Goal: Communication & Community: Answer question/provide support

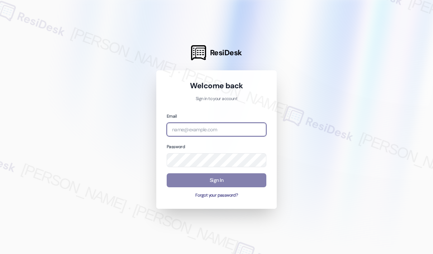
click at [240, 126] on input "email" at bounding box center [217, 130] width 100 height 14
type input "automated-surveys-haven_residential-[PERSON_NAME].roles@haven_[DOMAIN_NAME]"
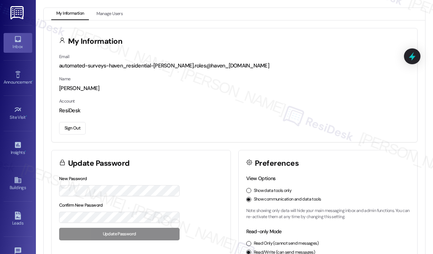
click at [16, 40] on icon at bounding box center [18, 39] width 8 height 8
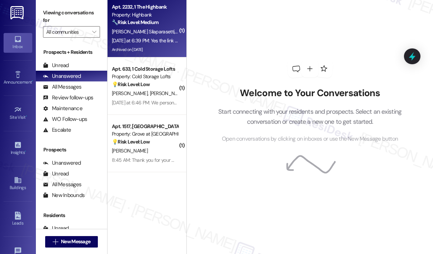
click at [169, 47] on div "Archived on [DATE]" at bounding box center [145, 49] width 68 height 9
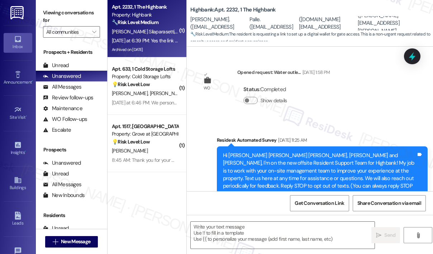
scroll to position [4656, 0]
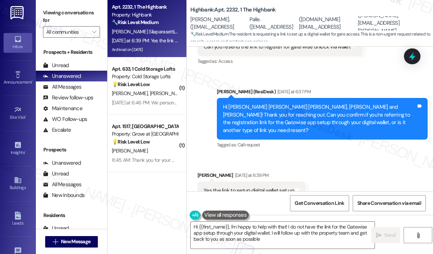
type textarea "Hi {{first_name}}, I'm happy to help with that! I do not have the link for the …"
click at [335, 165] on div "Received via SMS [PERSON_NAME] [DATE] at 6:39 PM Yes the link to setup digital …" at bounding box center [310, 185] width 246 height 61
click at [340, 158] on div "Received via SMS [PERSON_NAME] [DATE] at 6:39 PM Yes the link to setup digital …" at bounding box center [310, 185] width 246 height 61
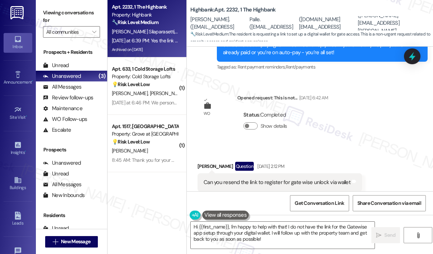
scroll to position [4512, 0]
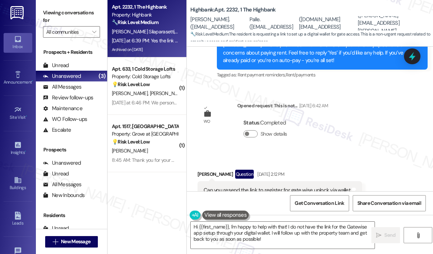
click at [325, 187] on div "Can you resend the link to register for gate wise unlock via wallet" at bounding box center [277, 191] width 147 height 8
copy div "Can you resend the link to register for gate wise unlock via wallet Tags and no…"
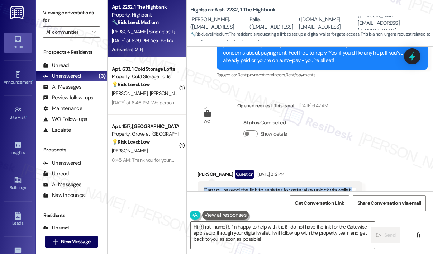
scroll to position [4656, 0]
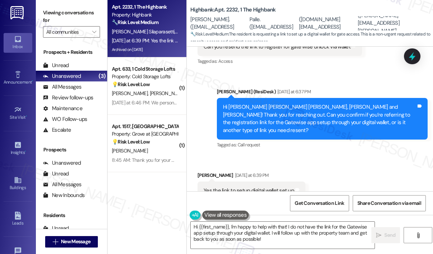
click at [264, 187] on div "Yes the link to setup digital wallet set up" at bounding box center [249, 191] width 90 height 8
click at [263, 187] on div "Yes the link to setup digital wallet set up" at bounding box center [249, 191] width 90 height 8
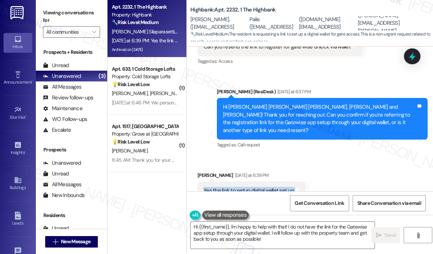
click at [263, 187] on div "Yes the link to setup digital wallet set up" at bounding box center [249, 191] width 90 height 8
copy div "Yes the link to setup digital wallet set up Tags and notes"
drag, startPoint x: 256, startPoint y: 169, endPoint x: 319, endPoint y: 174, distance: 62.6
click at [319, 175] on div "Received via SMS [PERSON_NAME] [DATE] at 6:39 PM Yes the link to setup digital …" at bounding box center [310, 185] width 246 height 61
copy div "Yes the link to setup digital wallet set up Tags and notes"
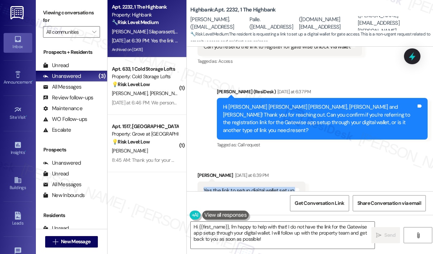
click at [343, 160] on div "Received via SMS [PERSON_NAME] [DATE] at 6:39 PM Yes the link to setup digital …" at bounding box center [310, 185] width 246 height 61
click at [410, 57] on icon at bounding box center [412, 56] width 9 height 11
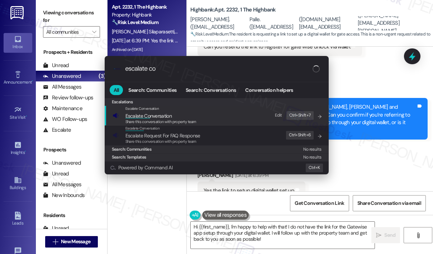
type input "escalate con"
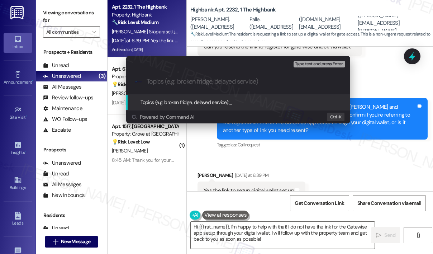
type input "Request to Resend Link for Gatewise Digital Wallet Setup"
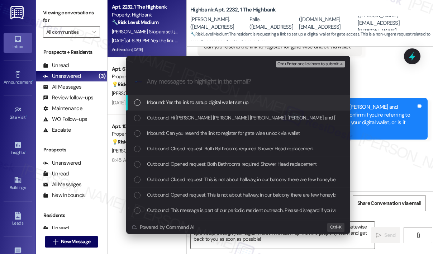
click at [211, 105] on span "Inbound: Yes the link to setup digital wallet set up" at bounding box center [198, 102] width 102 height 8
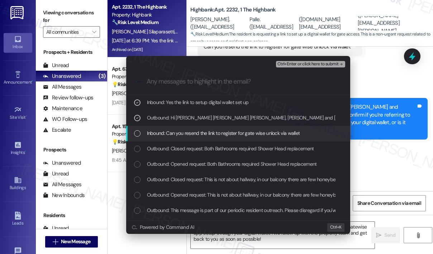
click at [211, 135] on span "Inbound: Can you resend the link to register for gate wise unlock via wallet" at bounding box center [223, 133] width 153 height 8
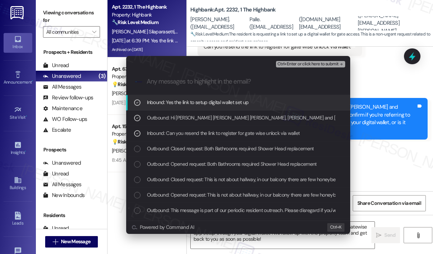
click at [289, 65] on span "Ctrl+Enter or click here to submit" at bounding box center [308, 64] width 61 height 5
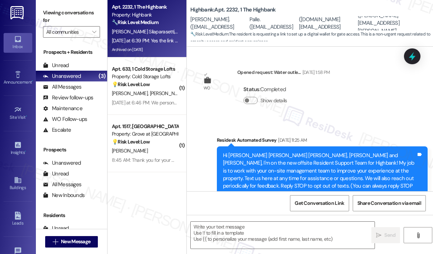
scroll to position [4655, 0]
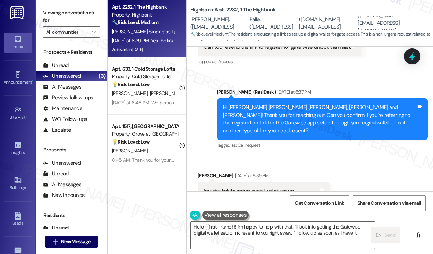
type textarea "Hello {{first_name}}! I'm happy to help with that. I'll look into getting the G…"
click at [376, 156] on div "Received via SMS [PERSON_NAME] [DATE] at 6:39 PM Yes the link to setup digital …" at bounding box center [310, 186] width 246 height 61
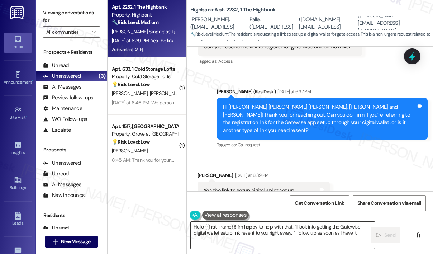
click at [283, 236] on textarea "Hello {{first_name}}! I'm happy to help with that. I'll look into getting the G…" at bounding box center [283, 235] width 184 height 27
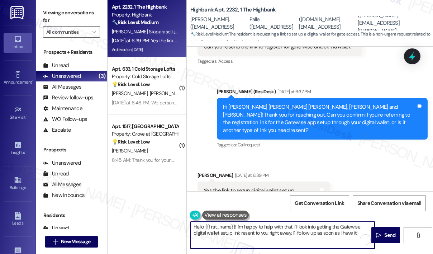
click at [337, 228] on textarea "Hello {{first_name}}! I'm happy to help with that. I'll look into getting the G…" at bounding box center [283, 235] width 184 height 27
click at [380, 233] on icon "" at bounding box center [378, 235] width 5 height 6
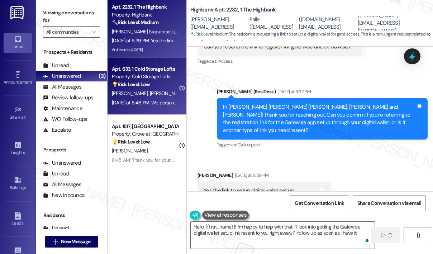
click at [155, 98] on div "[DATE] at 6:46 PM: We personally dont need one at this point. I acquired one. H…" at bounding box center [145, 102] width 68 height 9
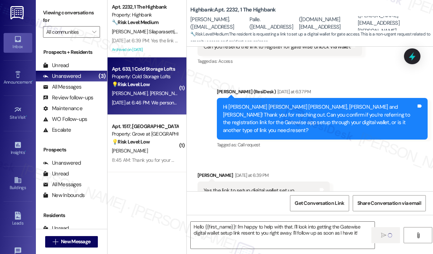
type textarea "Fetching suggested responses. Please feel free to read through the conversation…"
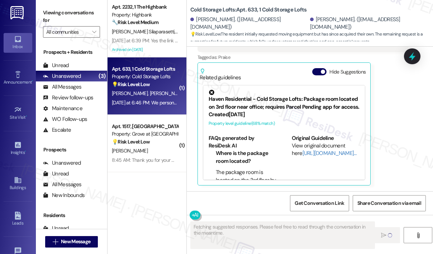
scroll to position [667, 0]
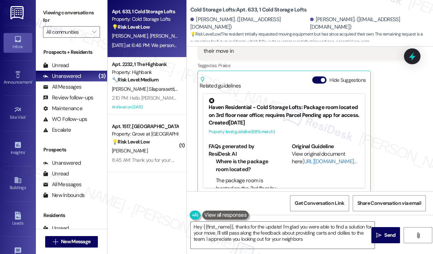
type textarea "Hey {{first_name}}, thanks for the update! I'm glad you were able to find a sol…"
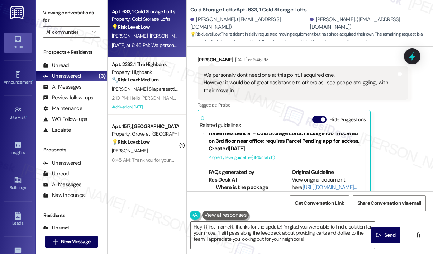
scroll to position [560, 0]
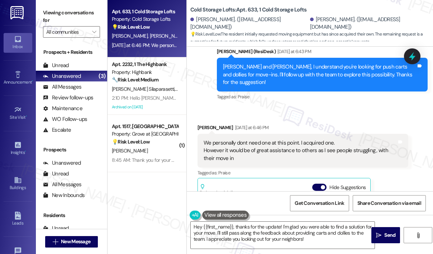
click at [283, 94] on div "Sent via SMS [PERSON_NAME] (ResiDesk) [DATE] at 6:43 PM [PERSON_NAME] and [PERS…" at bounding box center [323, 74] width 222 height 65
click at [323, 108] on div "Received via SMS [PERSON_NAME] [DATE] at 6:46 PM We personally dont need one at…" at bounding box center [310, 207] width 246 height 199
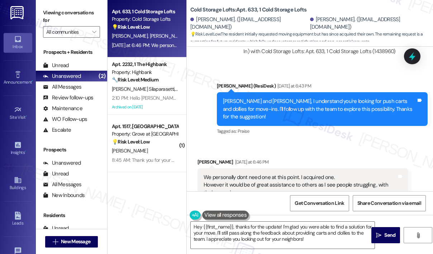
scroll to position [524, 0]
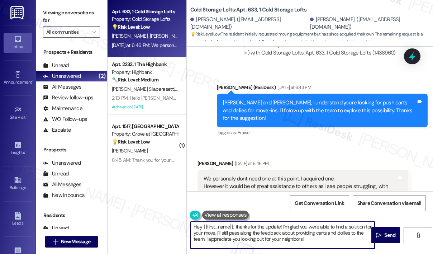
click at [324, 241] on textarea "Hey {{first_name}}, thanks for the update! I'm glad you were able to find a sol…" at bounding box center [283, 235] width 184 height 27
click at [324, 240] on textarea "Hey {{first_name}}, thanks for the update! I'm glad you were able to find a sol…" at bounding box center [283, 235] width 184 height 27
click at [323, 239] on textarea "Hey {{first_name}}, thanks for the update! I'm glad you were able to find a sol…" at bounding box center [283, 235] width 184 height 27
click at [390, 236] on span "Send" at bounding box center [389, 235] width 11 height 8
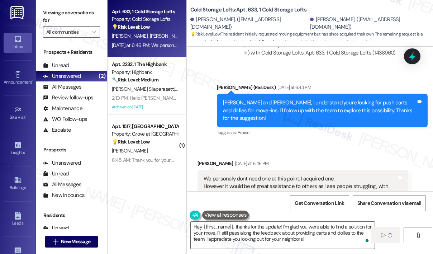
click at [150, 37] on span "[PERSON_NAME]" at bounding box center [168, 36] width 36 height 6
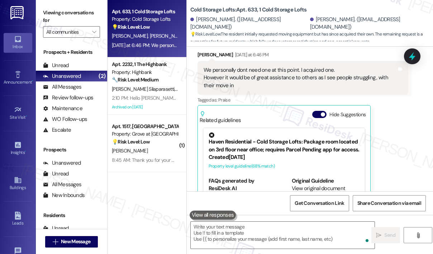
click at [299, 139] on div "Related guidelines Hide Suggestions Haven Residential - Cold Storage Lofts: Pac…" at bounding box center [284, 166] width 173 height 123
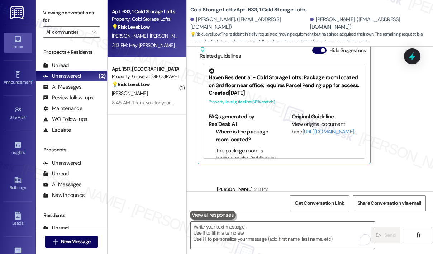
scroll to position [733, 0]
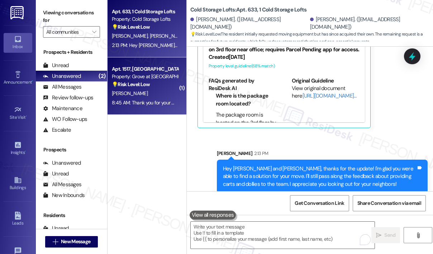
click at [143, 88] on div "💡 Risk Level: Low The resident is inquiring about a package in the Amazon locke…" at bounding box center [145, 85] width 66 height 8
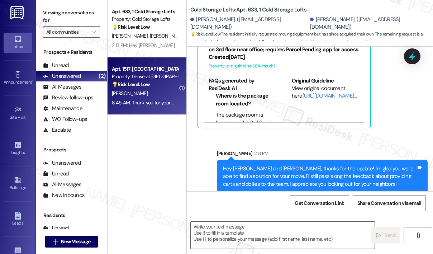
type textarea "Fetching suggested responses. Please feel free to read through the conversation…"
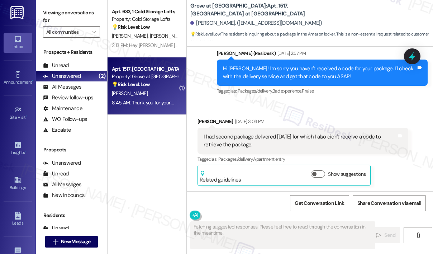
scroll to position [6670, 0]
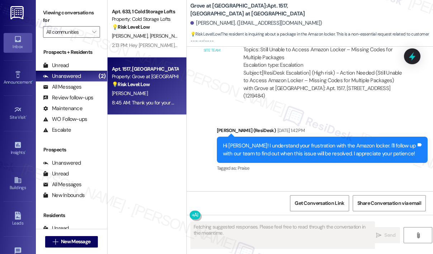
click at [344, 179] on div "Received via SMS [PERSON_NAME] 8:45 AM Good morning, do I have any packages in …" at bounding box center [310, 209] width 246 height 61
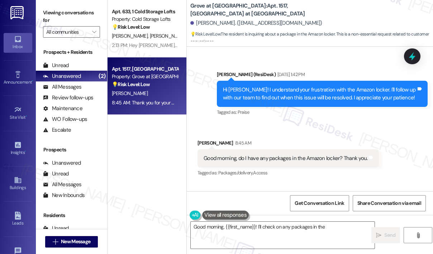
scroll to position [6742, 0]
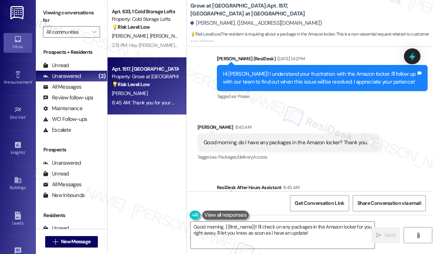
click at [304, 139] on div "Good morning, do I have any packages in the Amazon locker? Thank you." at bounding box center [286, 143] width 164 height 8
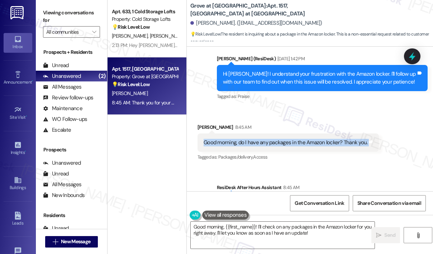
click at [304, 139] on div "Good morning, do I have any packages in the Amazon locker? Thank you." at bounding box center [286, 143] width 164 height 8
click at [305, 139] on div "Good morning, do I have any packages in the Amazon locker? Thank you." at bounding box center [286, 143] width 164 height 8
drag, startPoint x: 238, startPoint y: 91, endPoint x: 339, endPoint y: 97, distance: 101.3
click at [339, 139] on div "Good morning, do I have any packages in the Amazon locker? Thank you." at bounding box center [286, 143] width 164 height 8
copy div "do I have any packages in the Amazon locker?"
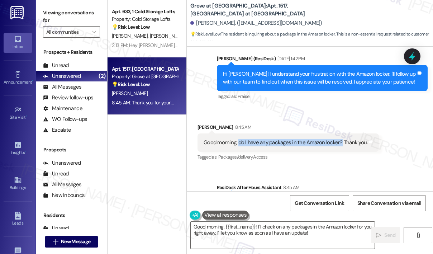
copy div "do I have any packages in the Amazon locker?"
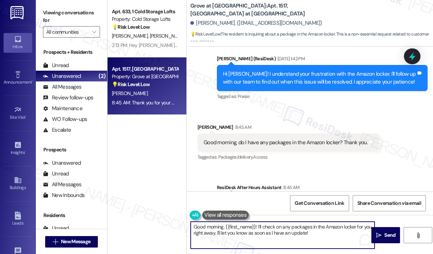
drag, startPoint x: 320, startPoint y: 232, endPoint x: 261, endPoint y: 229, distance: 59.3
click at [259, 227] on textarea "Good morning, {{first_name}}! I'll check on any packages in the Amazon locker f…" at bounding box center [283, 235] width 184 height 27
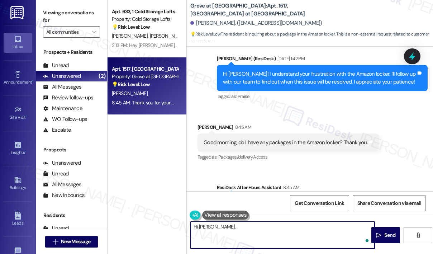
paste textarea "Thank you for reaching out. Can you provide your name and apartment number so w…"
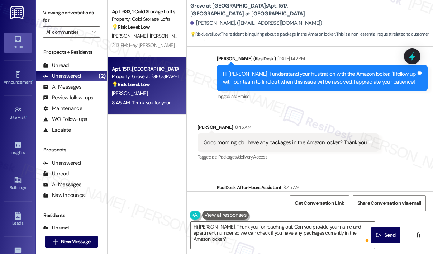
click at [381, 178] on div "Sent via SMS ResiDesk After Hours Assistant 8:45 AM Thank you for your message.…" at bounding box center [323, 210] width 222 height 65
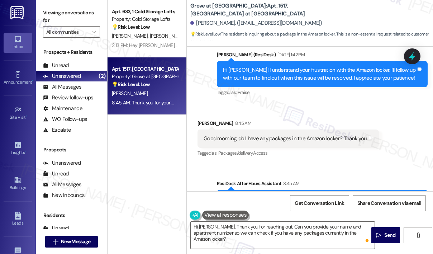
scroll to position [6746, 0]
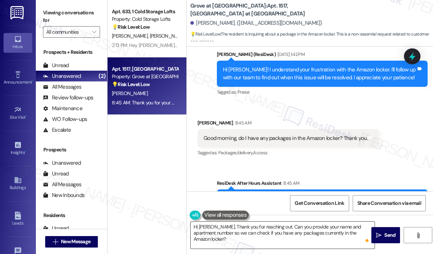
click at [316, 227] on textarea "Hi [PERSON_NAME]. Thank you for reaching out. Can you provide your name and apa…" at bounding box center [283, 235] width 184 height 27
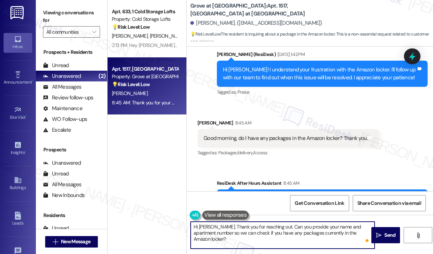
drag, startPoint x: 217, startPoint y: 228, endPoint x: 364, endPoint y: 244, distance: 148.3
click at [364, 244] on div "Hi [PERSON_NAME]. Thank you for reaching out. Can you provide your name and apa…" at bounding box center [282, 235] width 185 height 28
paste textarea ", apartment number, and the delivery date"
click at [294, 239] on textarea "Hi [PERSON_NAME]. Thank you for reaching out. Can you provide your name, apartm…" at bounding box center [283, 235] width 184 height 27
click at [295, 239] on textarea "Hi [PERSON_NAME]. Thank you for reaching out. Can you provide your name, apartm…" at bounding box center [283, 235] width 184 height 27
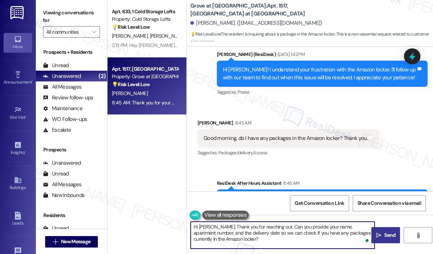
type textarea "Hi [PERSON_NAME]. Thank you for reaching out. Can you provide your name, apartm…"
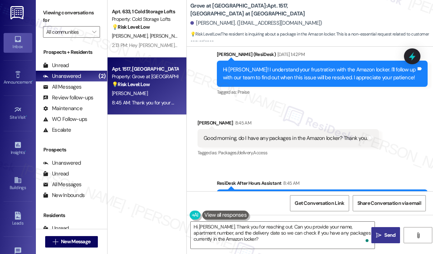
click at [379, 232] on icon "" at bounding box center [378, 235] width 5 height 6
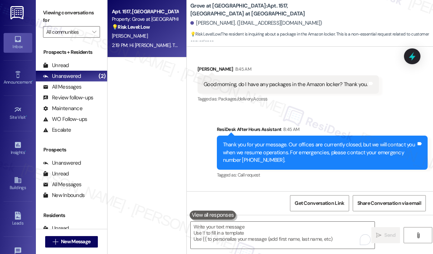
scroll to position [6812, 0]
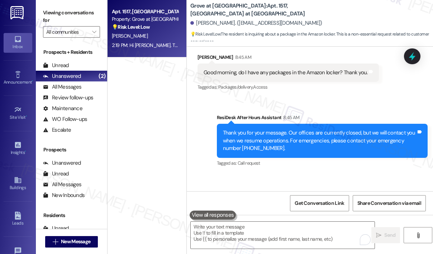
click at [131, 136] on div "Apt. 1517, [GEOGRAPHIC_DATA] at [GEOGRAPHIC_DATA] Property: Grove at [GEOGRAPHI…" at bounding box center [147, 101] width 79 height 203
click at [301, 98] on div "Sent via SMS ResiDesk After Hours Assistant 8:45 AM Thank you for your message.…" at bounding box center [310, 168] width 246 height 141
click at [366, 20] on div "[PERSON_NAME]. ([EMAIL_ADDRESS][DOMAIN_NAME])" at bounding box center [311, 23] width 243 height 14
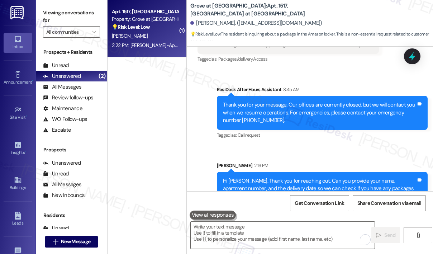
scroll to position [6869, 0]
